Goal: Communication & Community: Connect with others

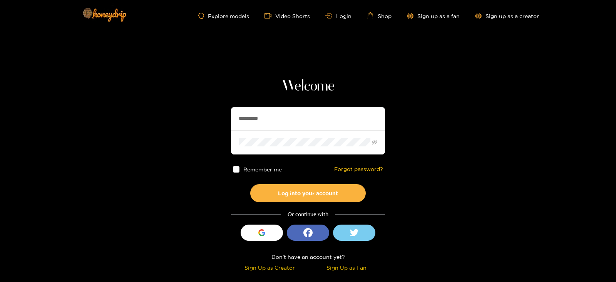
drag, startPoint x: 272, startPoint y: 117, endPoint x: 167, endPoint y: 109, distance: 105.1
click at [167, 110] on section "**********" at bounding box center [308, 137] width 616 height 274
type input "*********"
click at [250, 184] on button "Log into your account" at bounding box center [308, 193] width 116 height 18
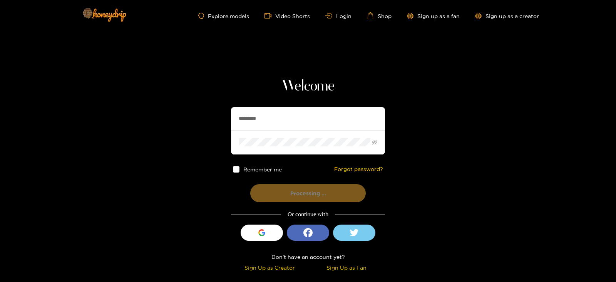
click at [250, 184] on button "Processing ..." at bounding box center [308, 193] width 116 height 18
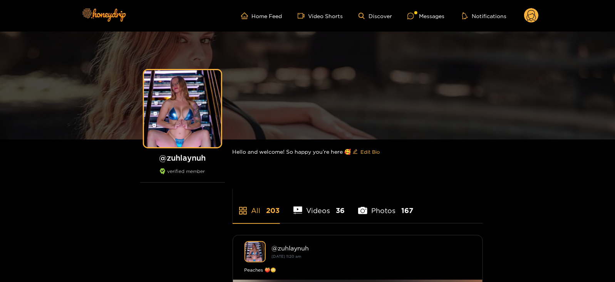
click at [415, 10] on ul "Home Feed Video Shorts Discover Messages Notifications" at bounding box center [390, 15] width 298 height 15
click at [418, 16] on div at bounding box center [413, 16] width 12 height 7
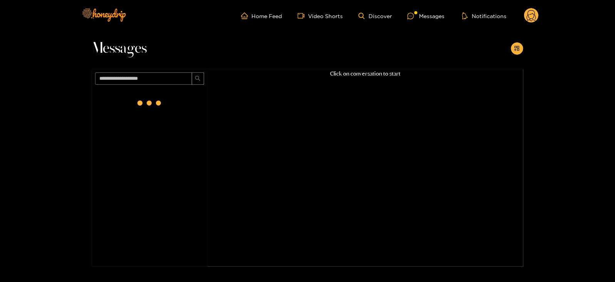
click at [170, 95] on div at bounding box center [150, 104] width 116 height 33
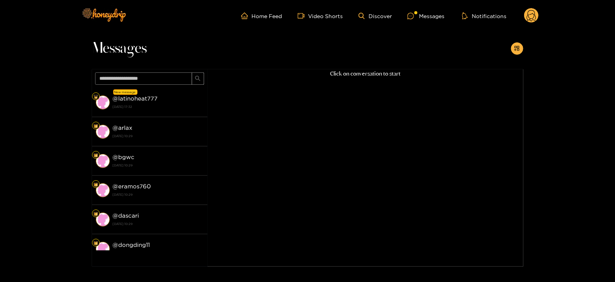
click at [170, 95] on div "@ latinoheat777 [DATE] 17:32" at bounding box center [158, 102] width 91 height 17
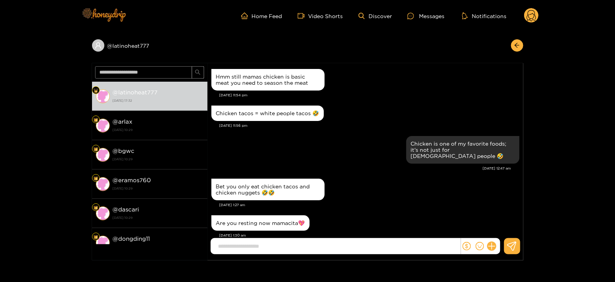
scroll to position [750, 0]
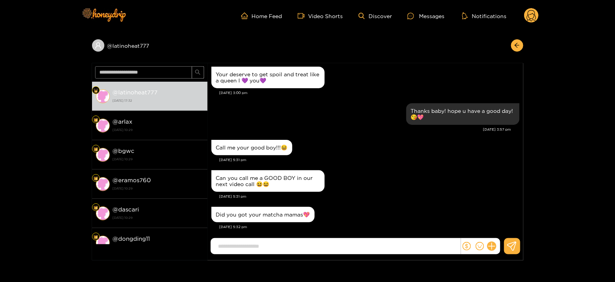
click at [0, 8] on header "Home Feed Video Shorts Discover Messages Notifications 0" at bounding box center [307, 16] width 615 height 32
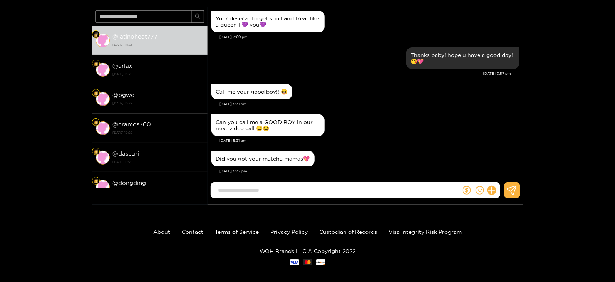
scroll to position [61, 0]
